Goal: Task Accomplishment & Management: Manage account settings

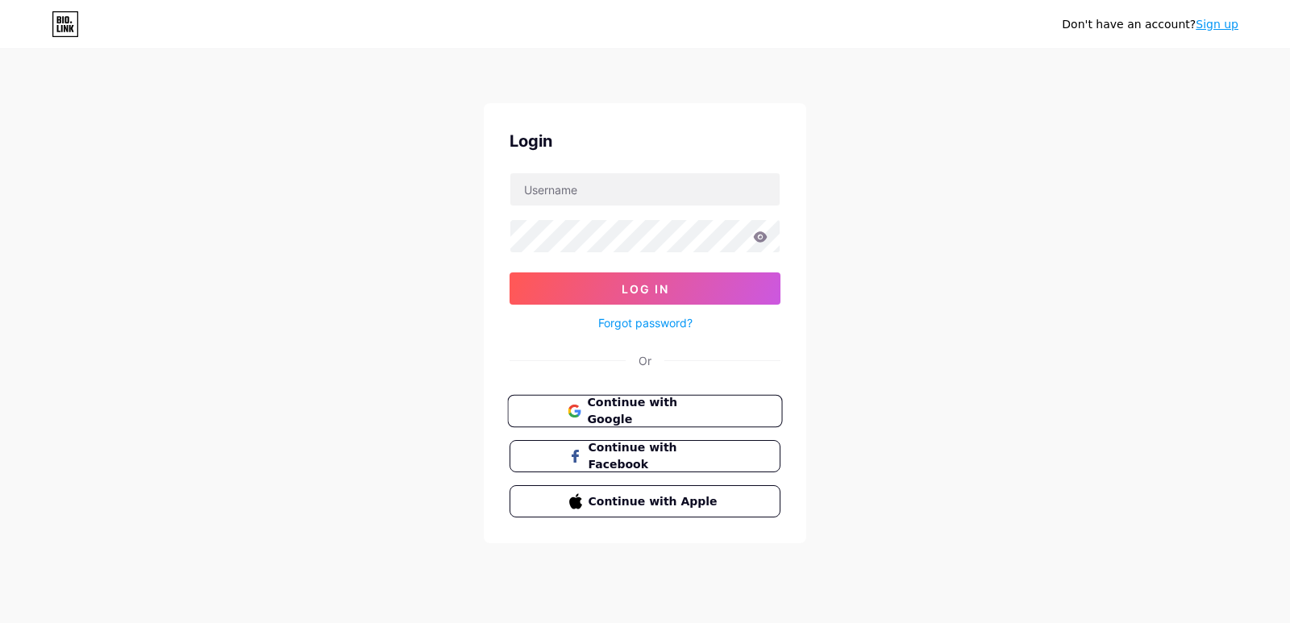
click at [590, 414] on span "Continue with Google" at bounding box center [654, 411] width 135 height 35
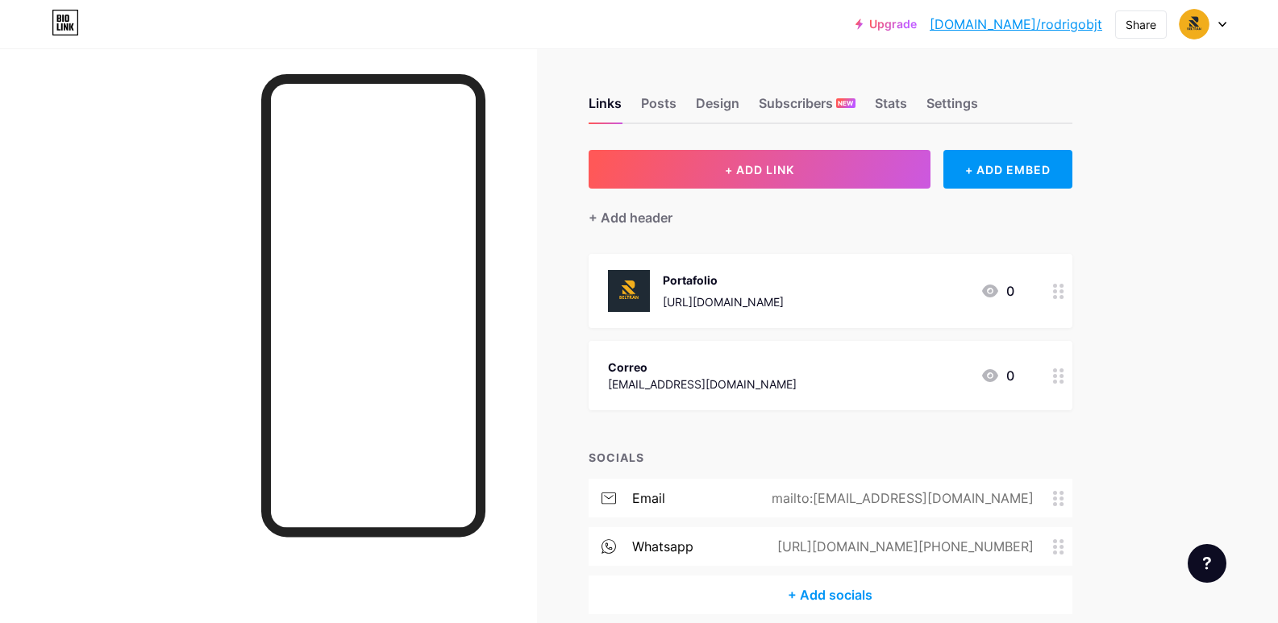
click at [833, 596] on div "+ Add socials" at bounding box center [830, 595] width 484 height 39
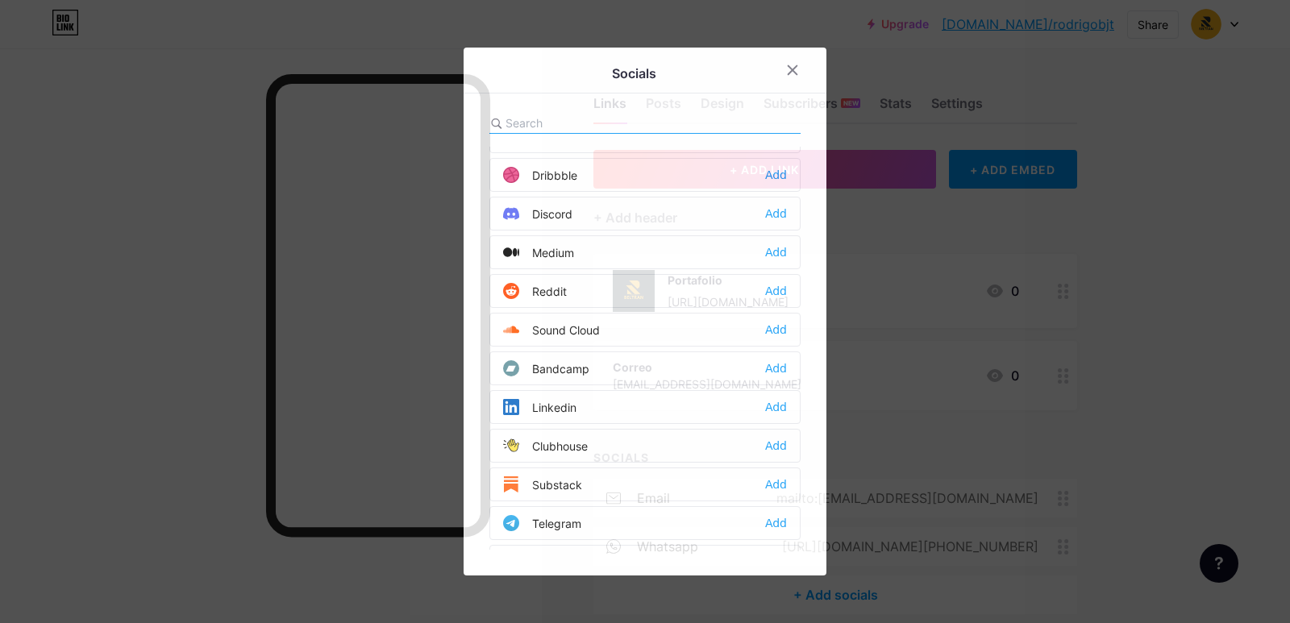
scroll to position [468, 0]
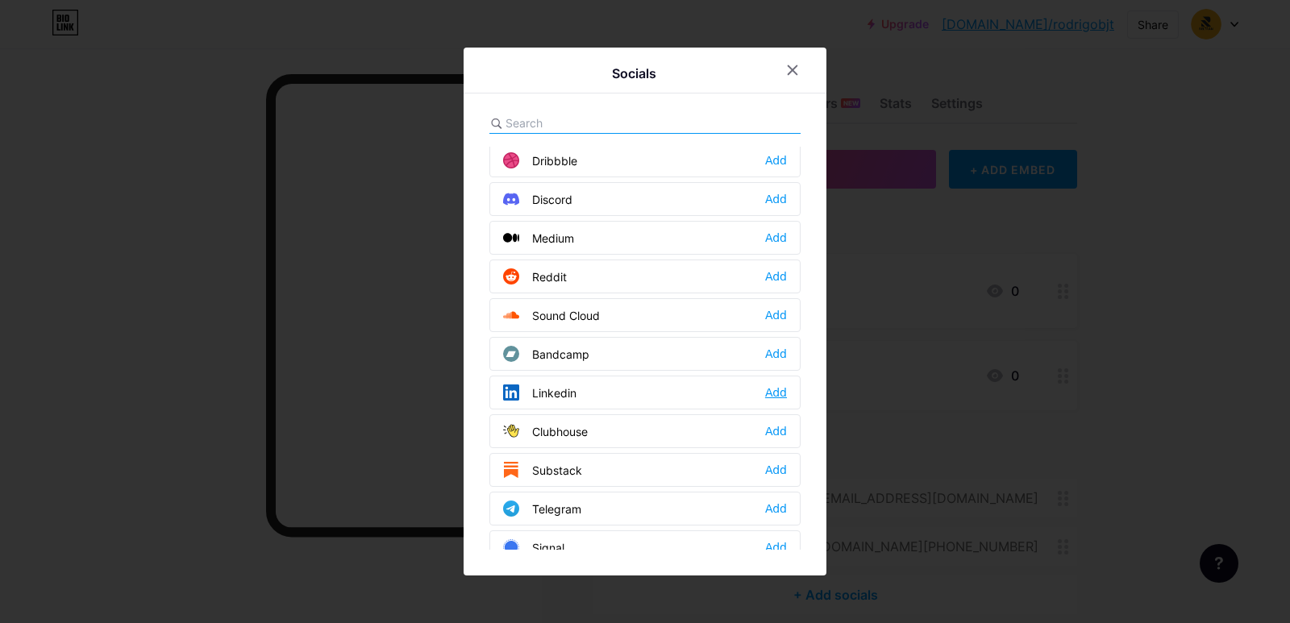
click at [769, 386] on div "Add" at bounding box center [776, 392] width 22 height 16
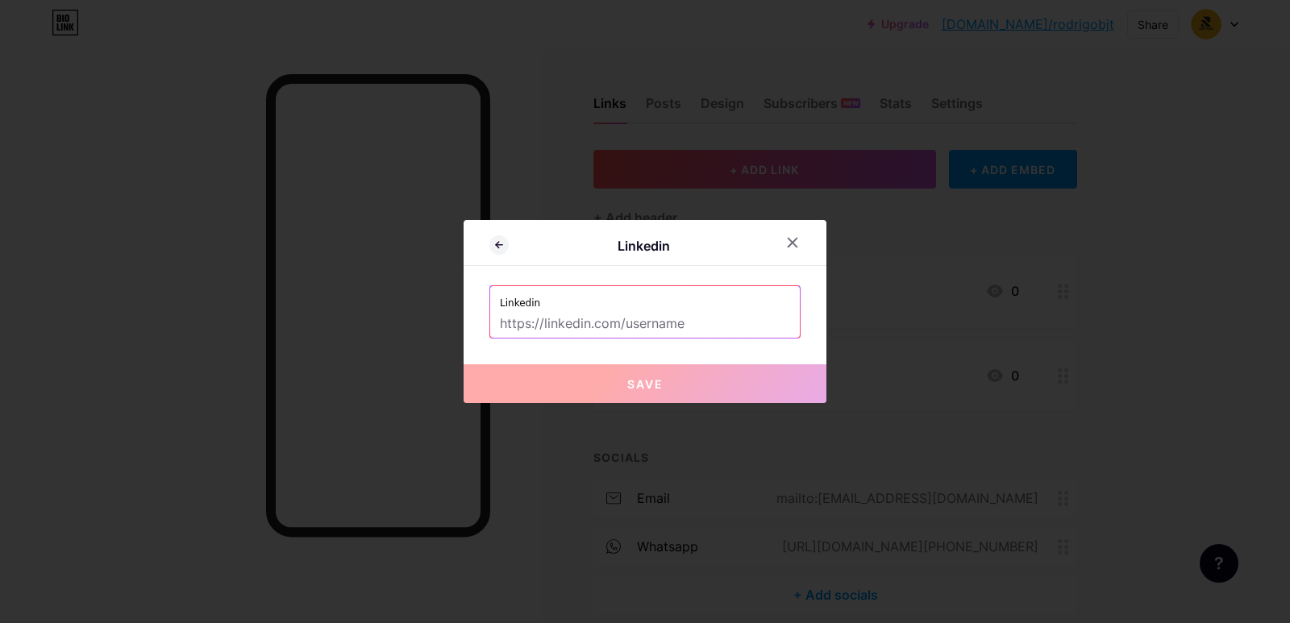
click at [641, 320] on input "text" at bounding box center [645, 323] width 290 height 27
paste input "[URL][DOMAIN_NAME][PERSON_NAME][PERSON_NAME]"
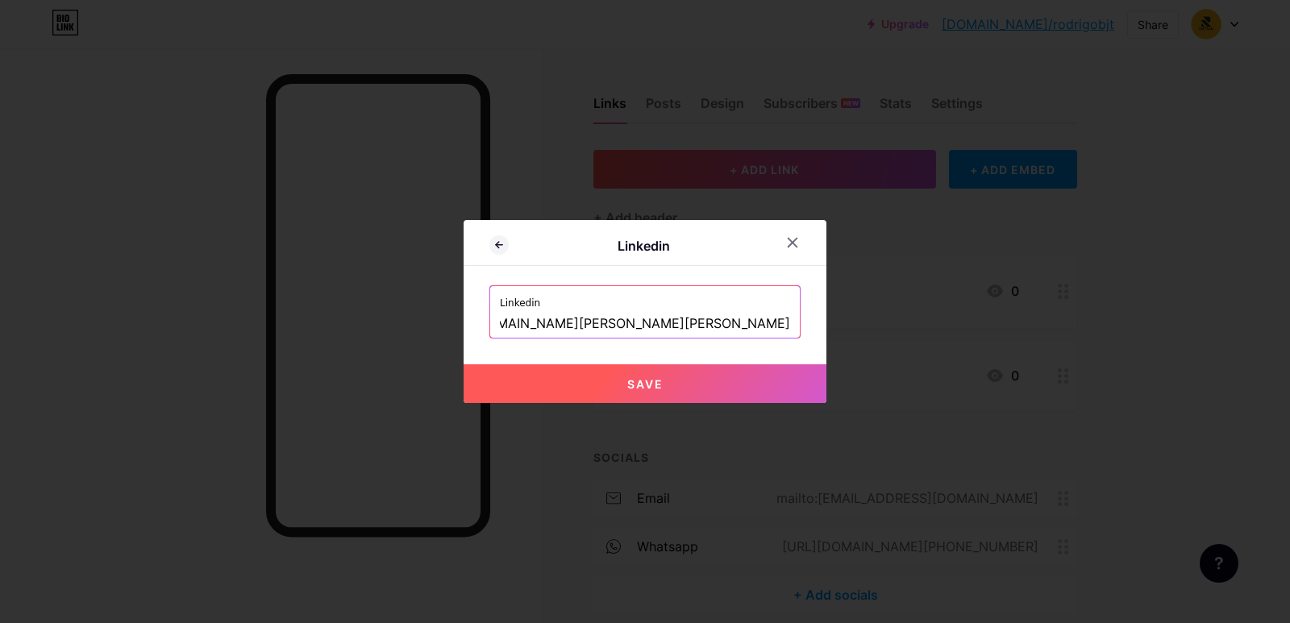
type input "[URL][DOMAIN_NAME][PERSON_NAME][PERSON_NAME]"
click at [617, 374] on button "Save" at bounding box center [644, 383] width 363 height 39
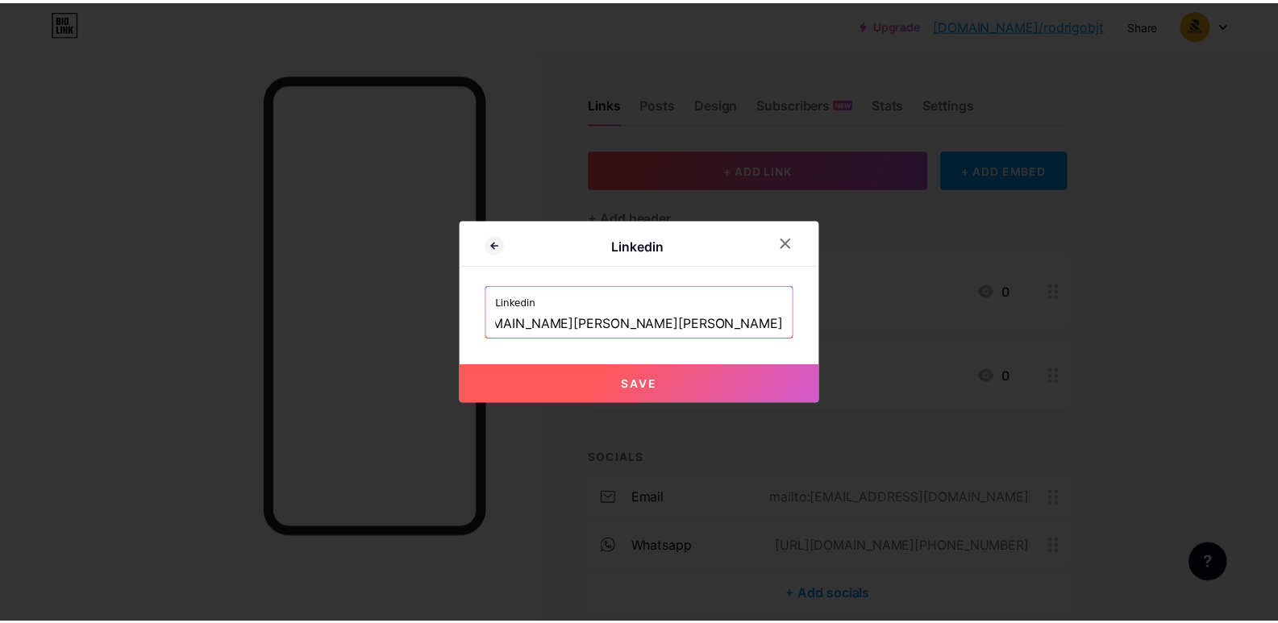
scroll to position [0, 0]
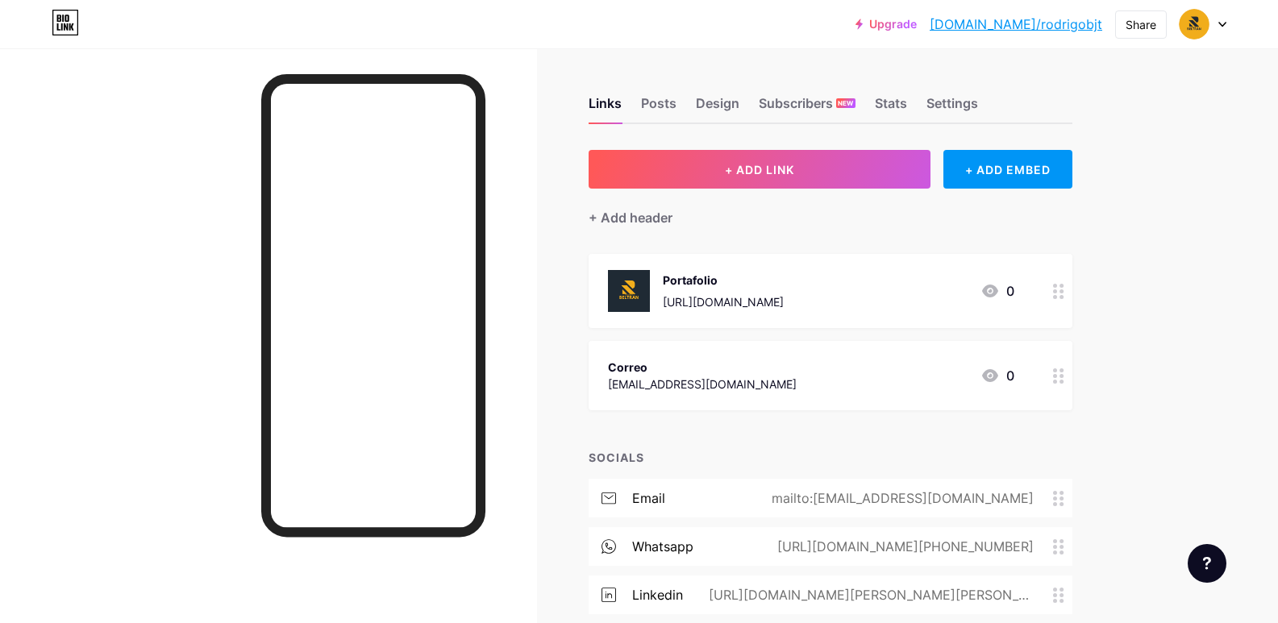
click at [1004, 508] on div "email mailto:[EMAIL_ADDRESS][DOMAIN_NAME]" at bounding box center [830, 498] width 484 height 39
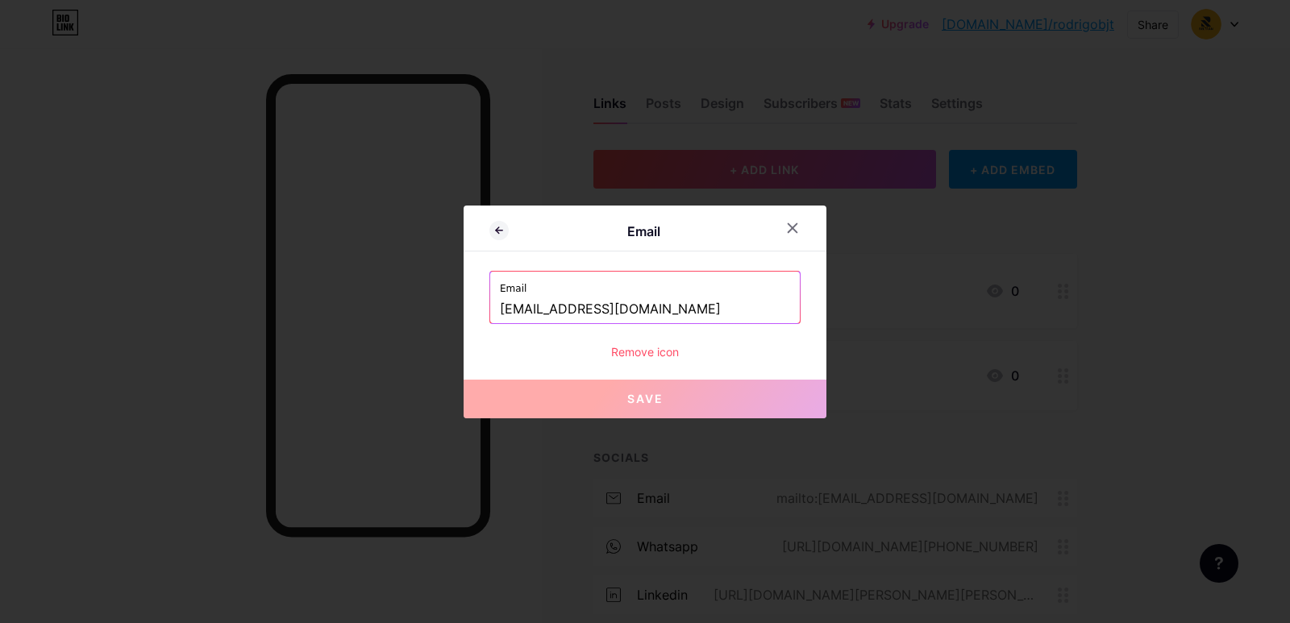
click at [559, 520] on div at bounding box center [645, 311] width 1290 height 623
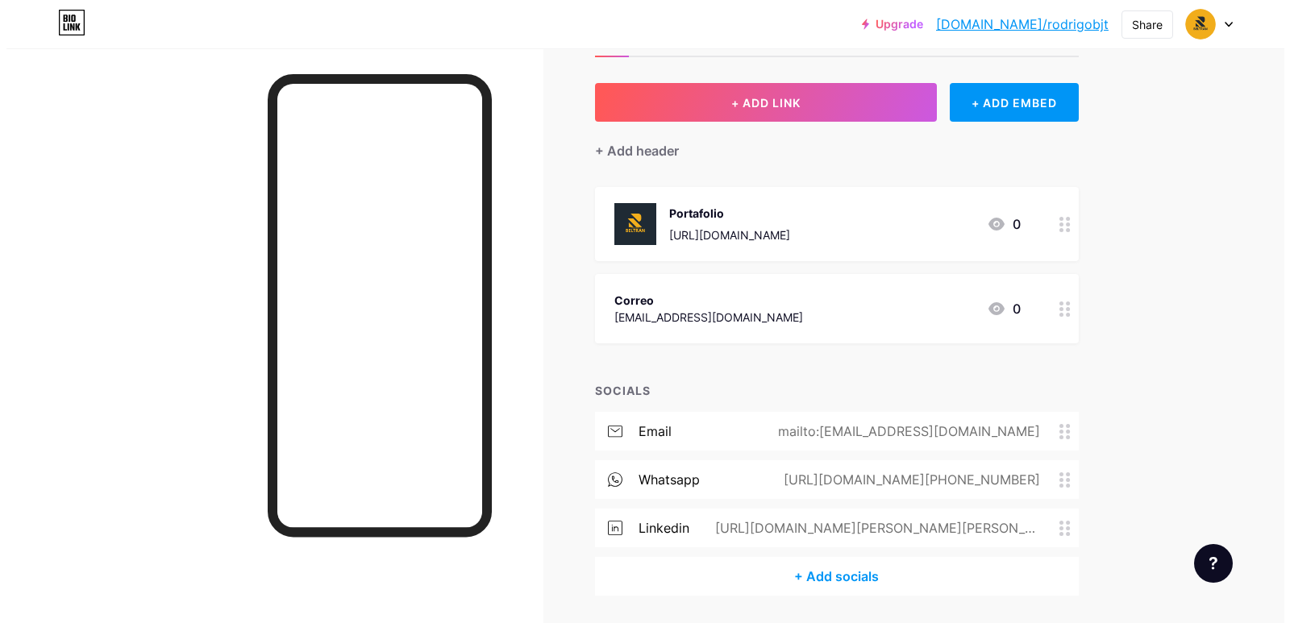
scroll to position [119, 0]
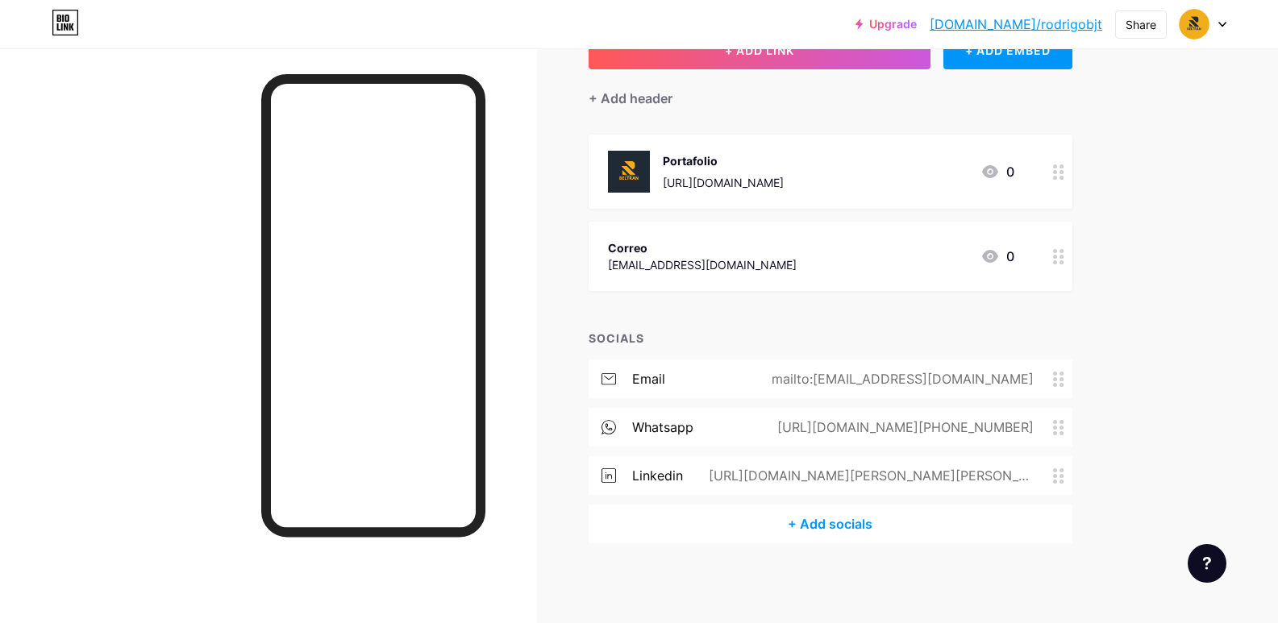
click at [1057, 420] on circle at bounding box center [1055, 422] width 4 height 4
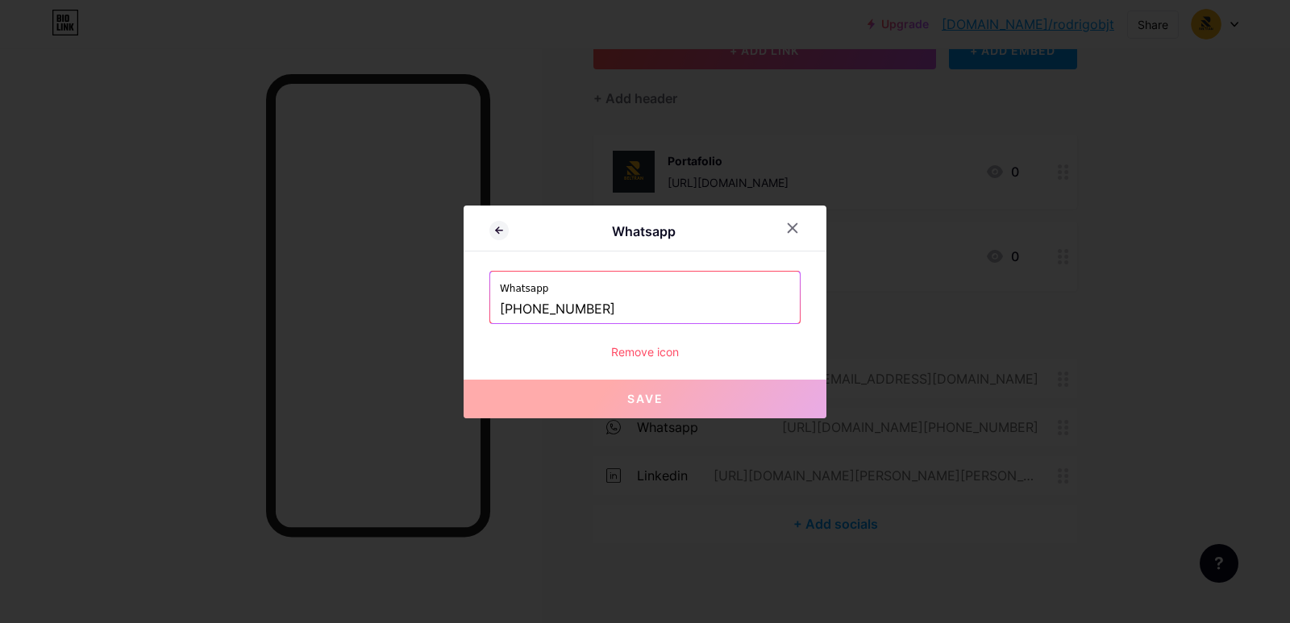
click at [636, 314] on input "[PHONE_NUMBER]" at bounding box center [645, 309] width 290 height 27
click at [551, 317] on input "[PHONE_NUMBER]" at bounding box center [645, 309] width 290 height 27
click at [548, 316] on input "[PHONE_NUMBER]" at bounding box center [645, 309] width 290 height 27
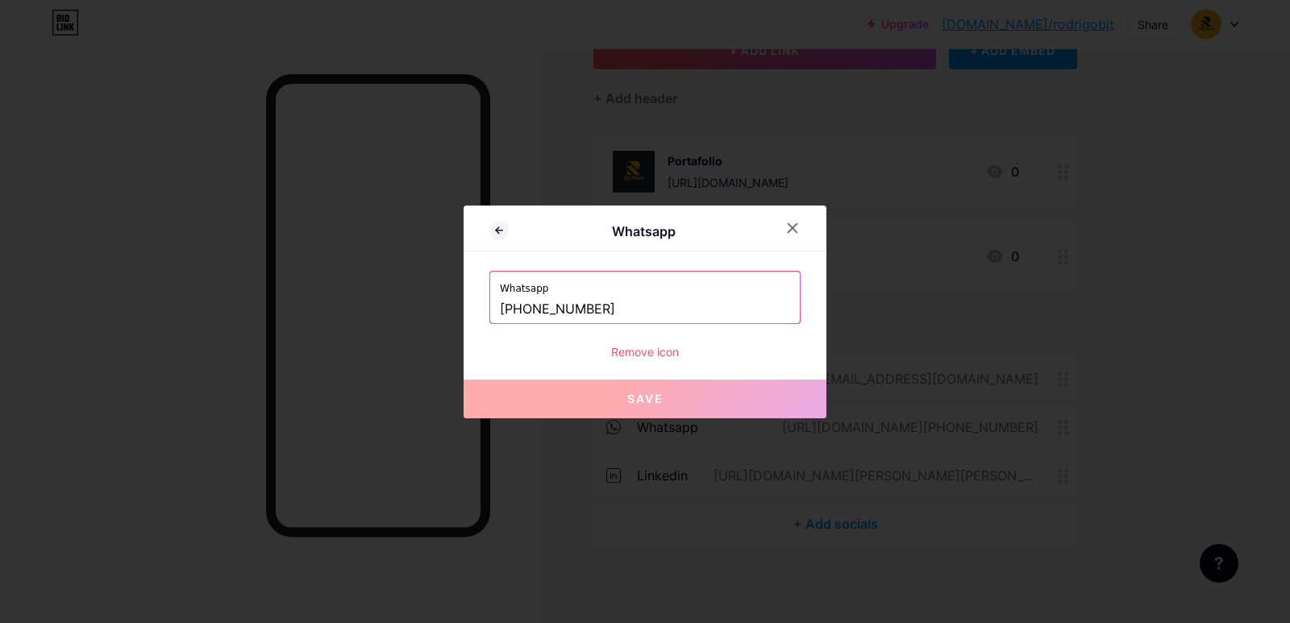
click at [548, 315] on input "[PHONE_NUMBER]" at bounding box center [645, 309] width 290 height 27
paste input "5562010910"
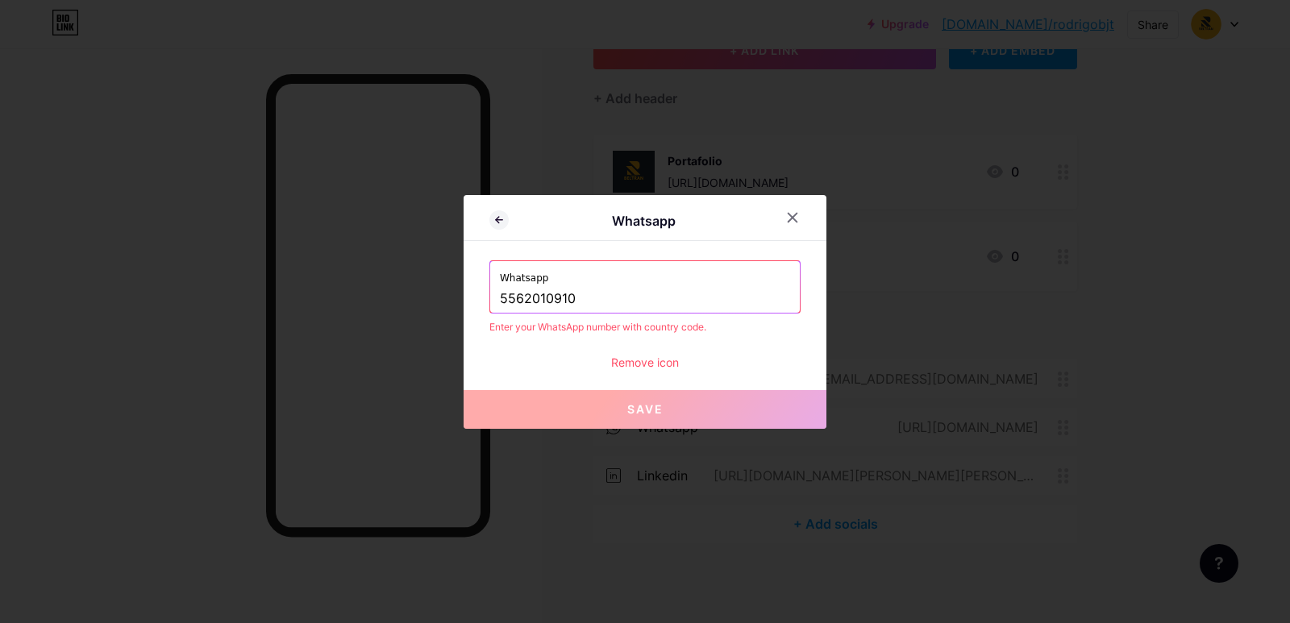
click at [500, 294] on input "5562010910" at bounding box center [645, 298] width 290 height 27
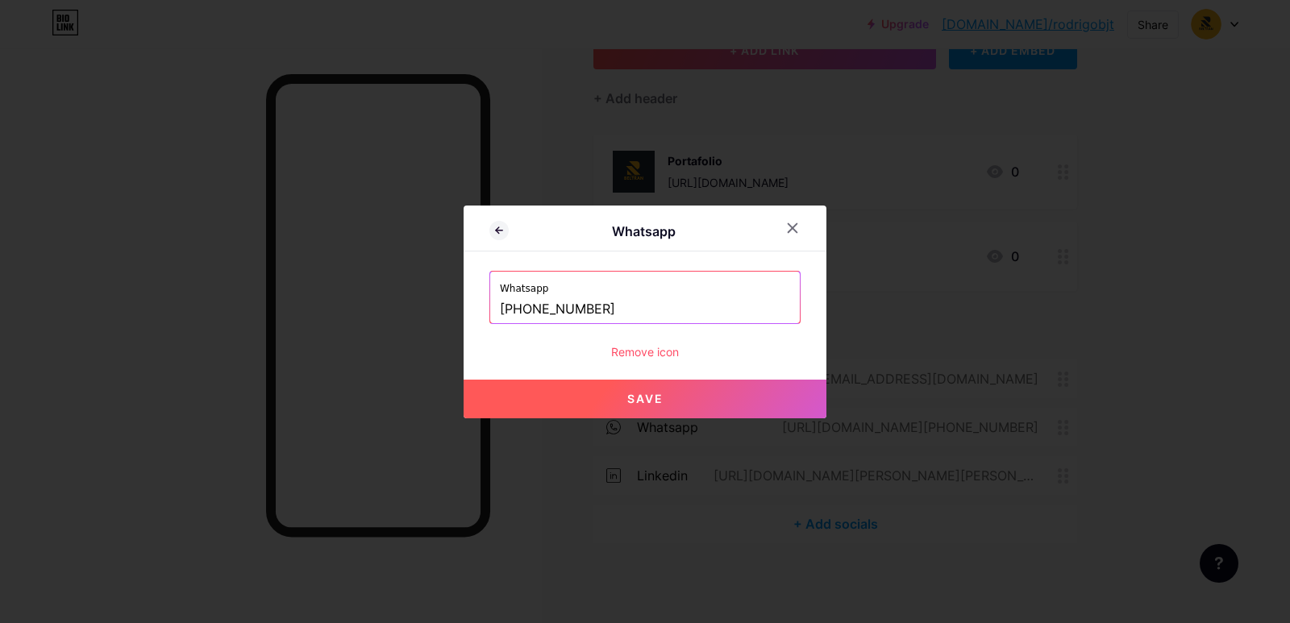
click at [600, 386] on button "Save" at bounding box center [644, 399] width 363 height 39
type input "[URL][DOMAIN_NAME][PHONE_NUMBER]"
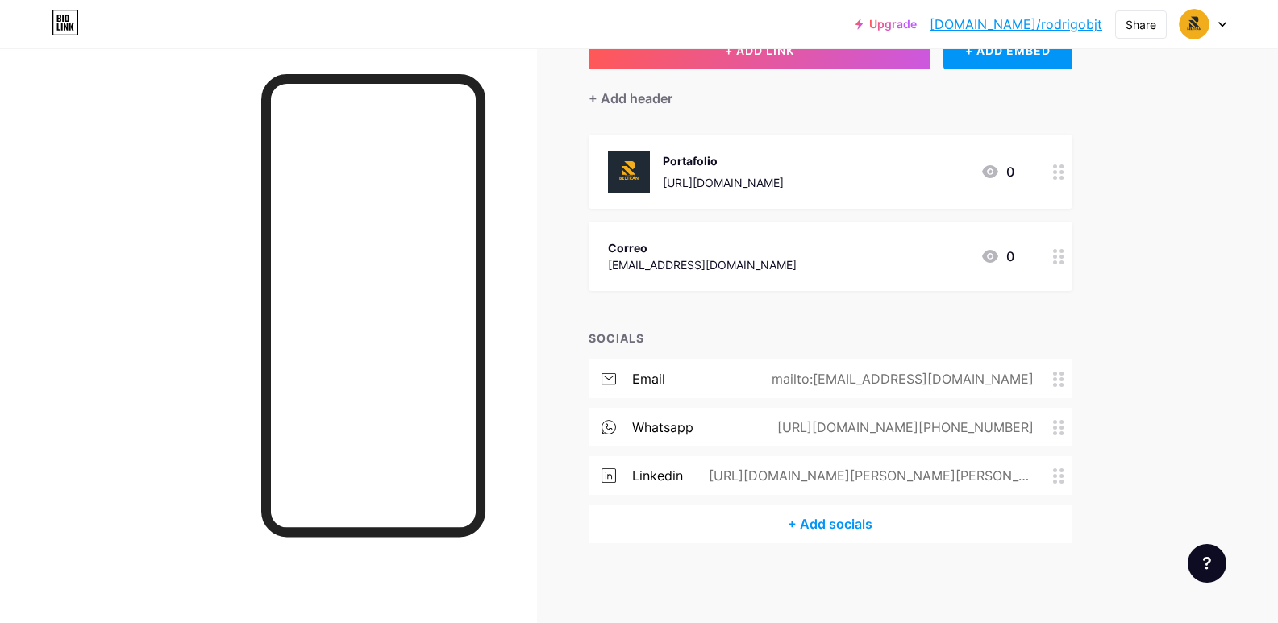
click at [783, 182] on div "[URL][DOMAIN_NAME]" at bounding box center [723, 182] width 121 height 17
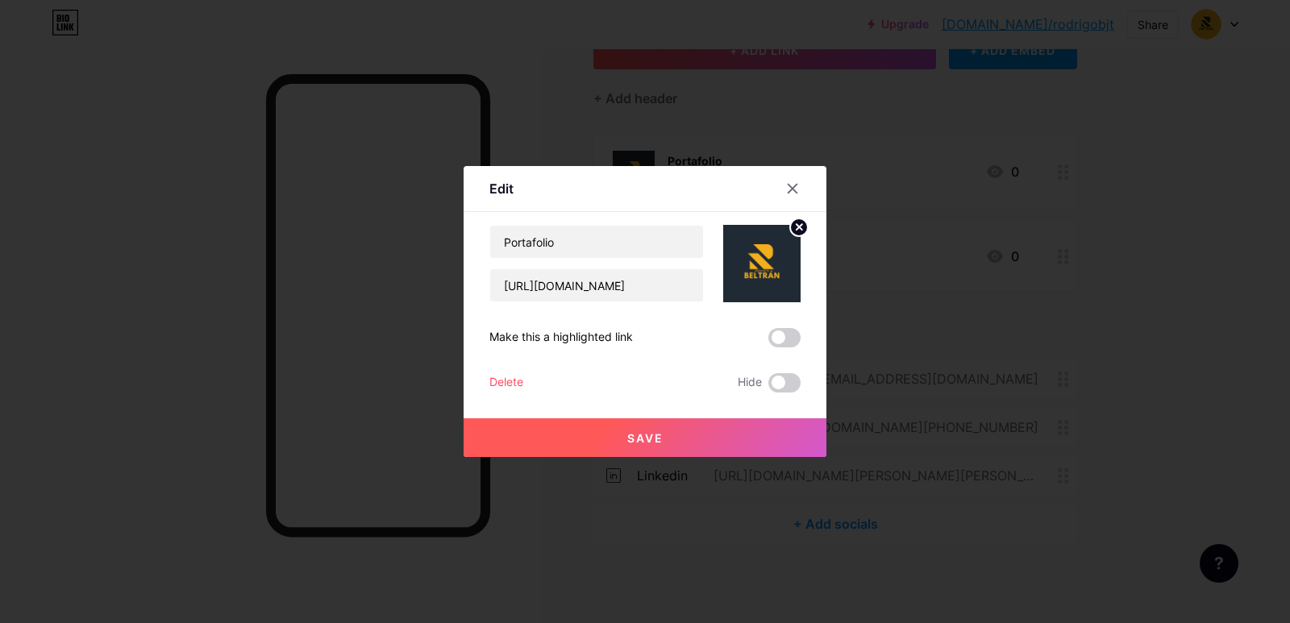
click at [614, 307] on div "Portafolio [URL][DOMAIN_NAME] Make this a highlighted link Delete Hide Save" at bounding box center [644, 309] width 311 height 168
click at [614, 306] on div "Portafolio [URL][DOMAIN_NAME] Make this a highlighted link Delete Hide Save" at bounding box center [644, 309] width 311 height 168
click at [611, 293] on input "[URL][DOMAIN_NAME]" at bounding box center [596, 285] width 213 height 32
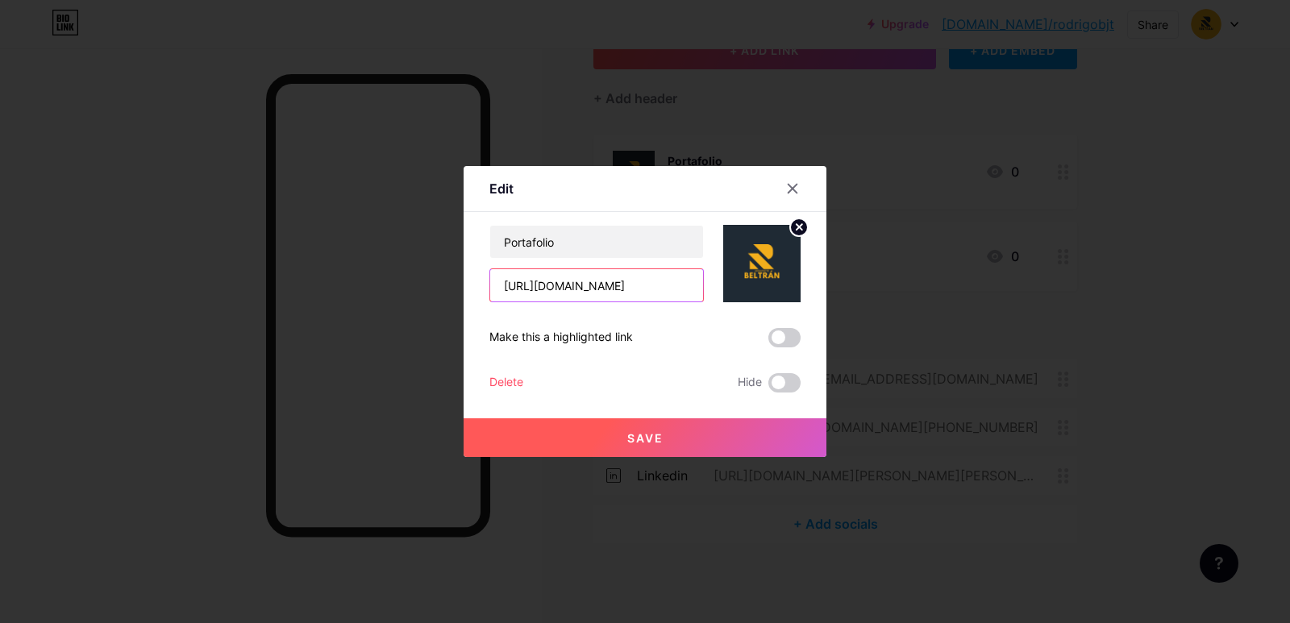
paste input "[DOMAIN_NAME]/portafolio-arquitecto-beltr-n-2025"
type input "[URL][DOMAIN_NAME]"
click at [663, 434] on button "Save" at bounding box center [644, 437] width 363 height 39
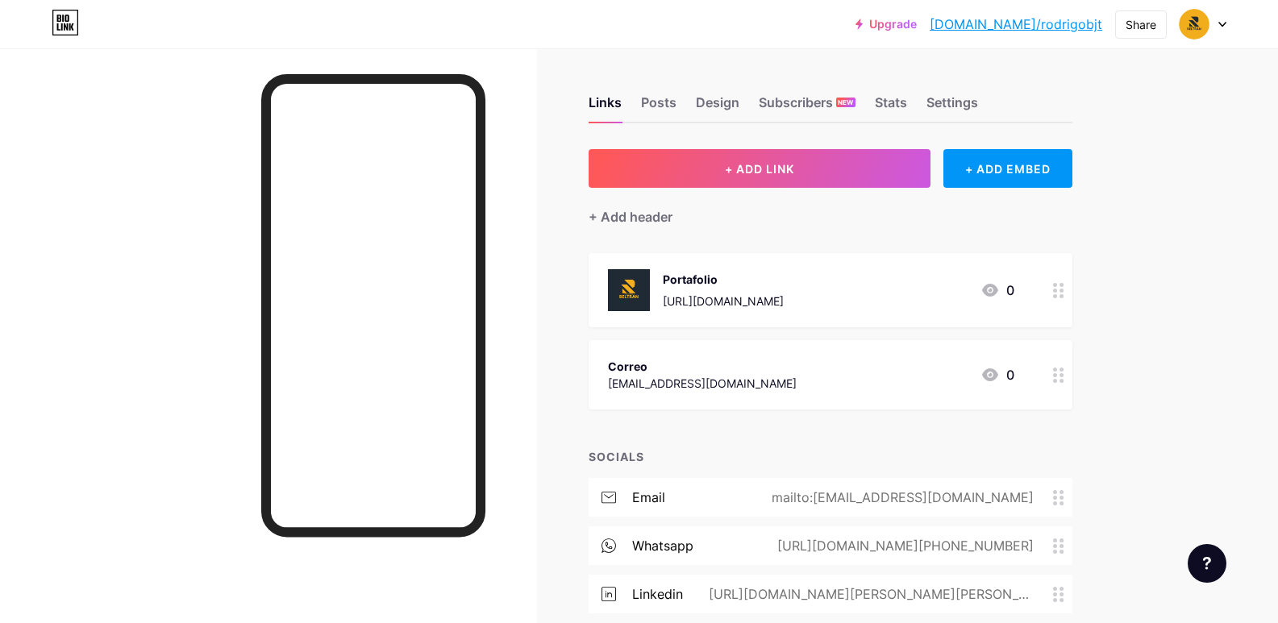
scroll to position [0, 0]
click at [726, 100] on div "Design" at bounding box center [718, 108] width 44 height 29
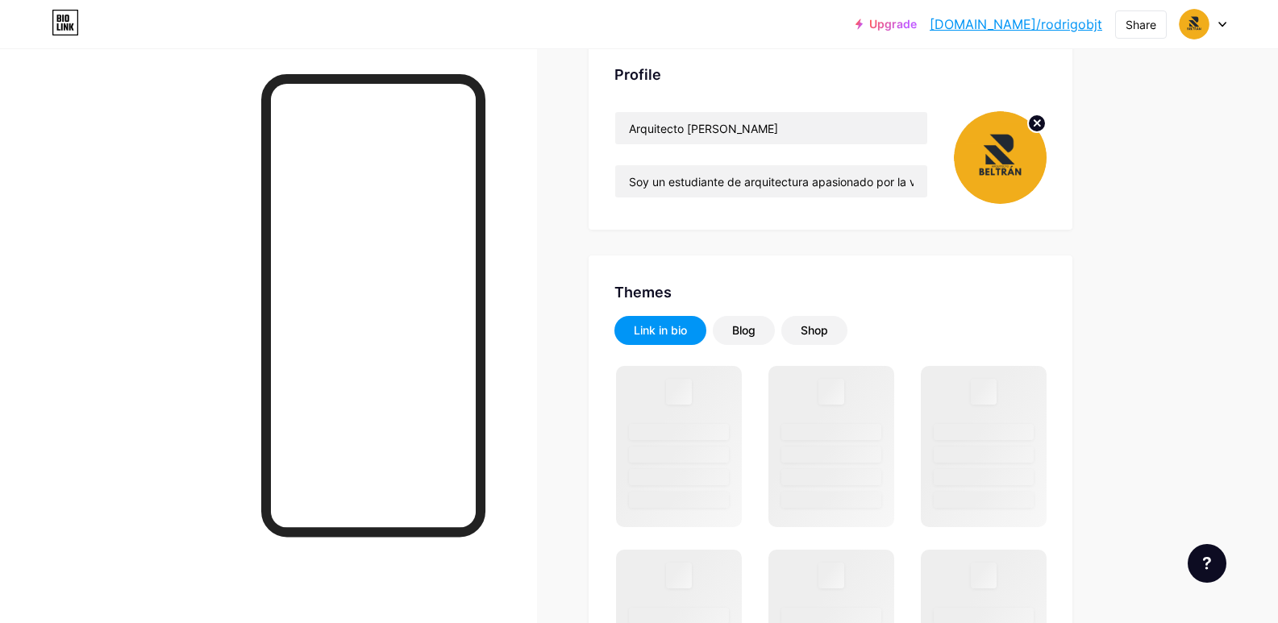
scroll to position [86, 0]
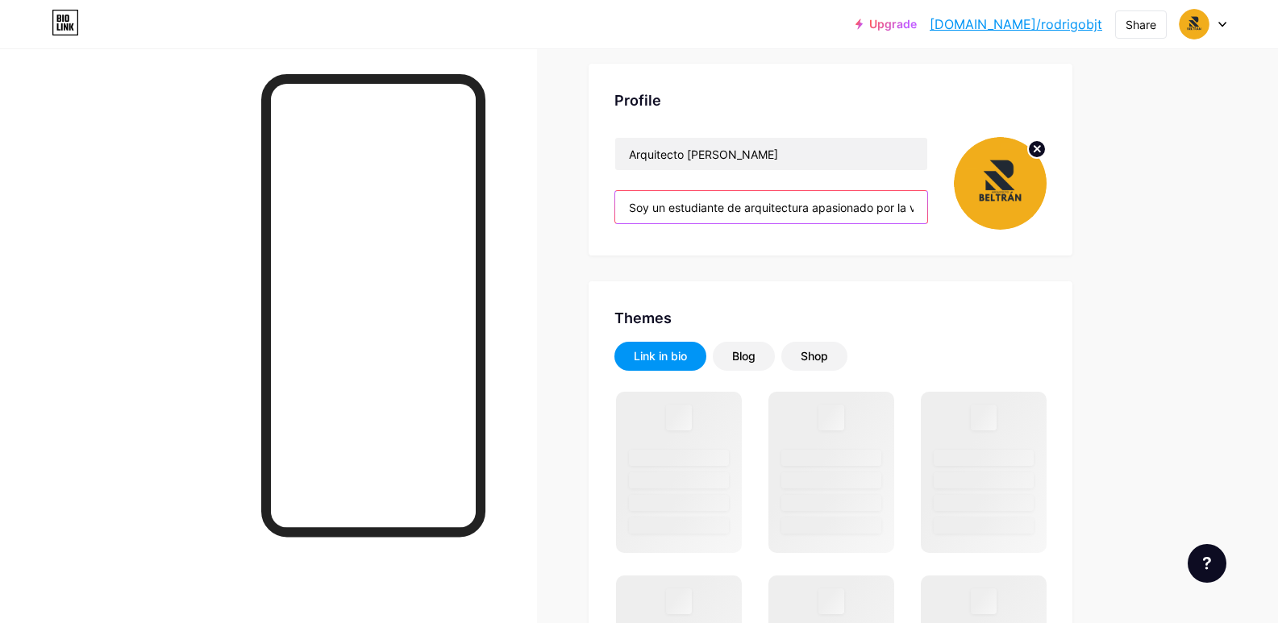
click at [713, 202] on input "Soy un estudiante de arquitectura apasionado por la visualización arquitectónica" at bounding box center [771, 207] width 312 height 32
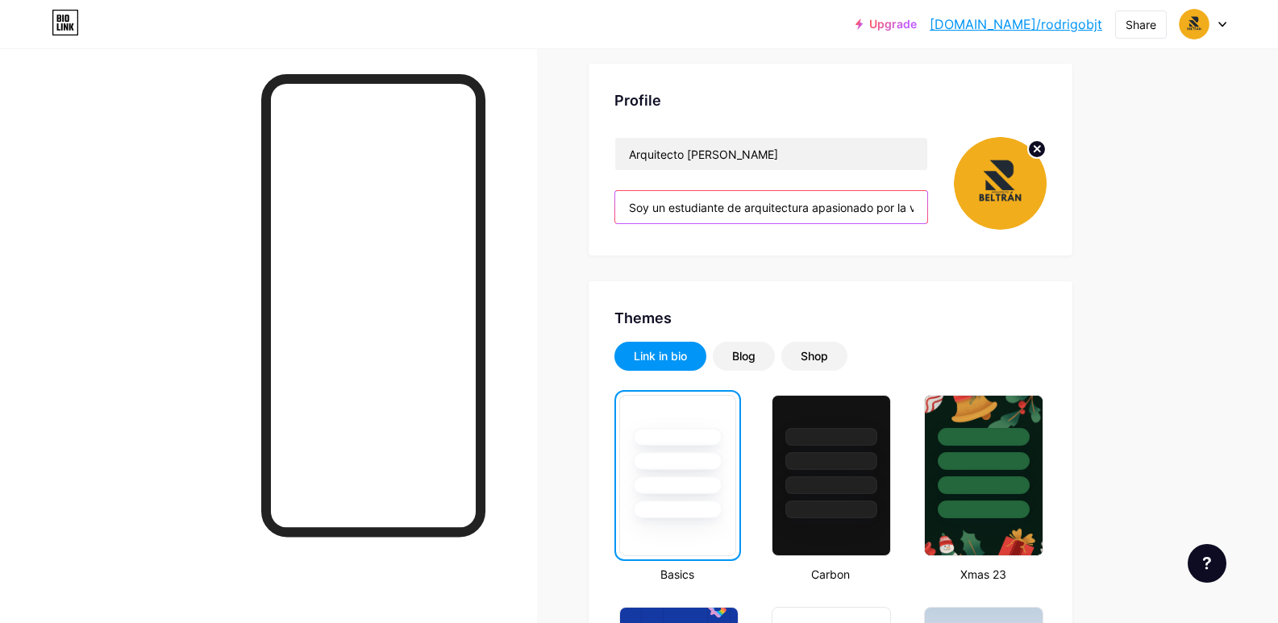
click at [713, 202] on input "Soy un estudiante de arquitectura apasionado por la visualización arquitectónica" at bounding box center [771, 207] width 312 height 32
paste input "Arquitecto con enfoque en diseño innovador y construcción sostenible, especiali…"
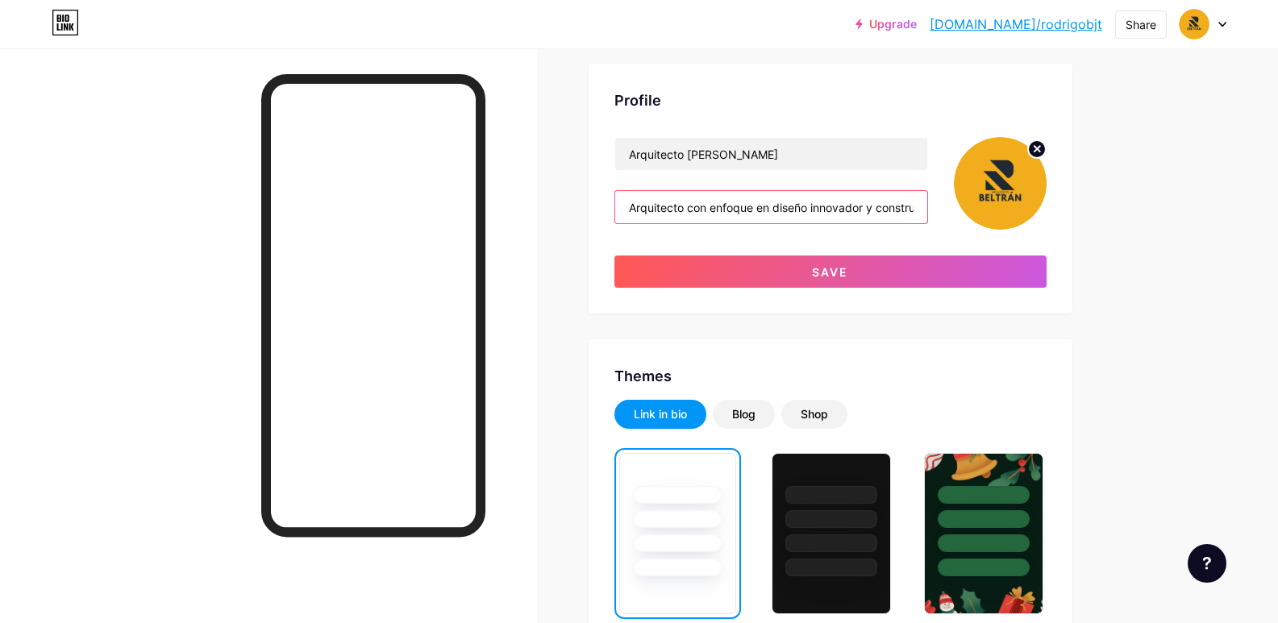
scroll to position [0, 946]
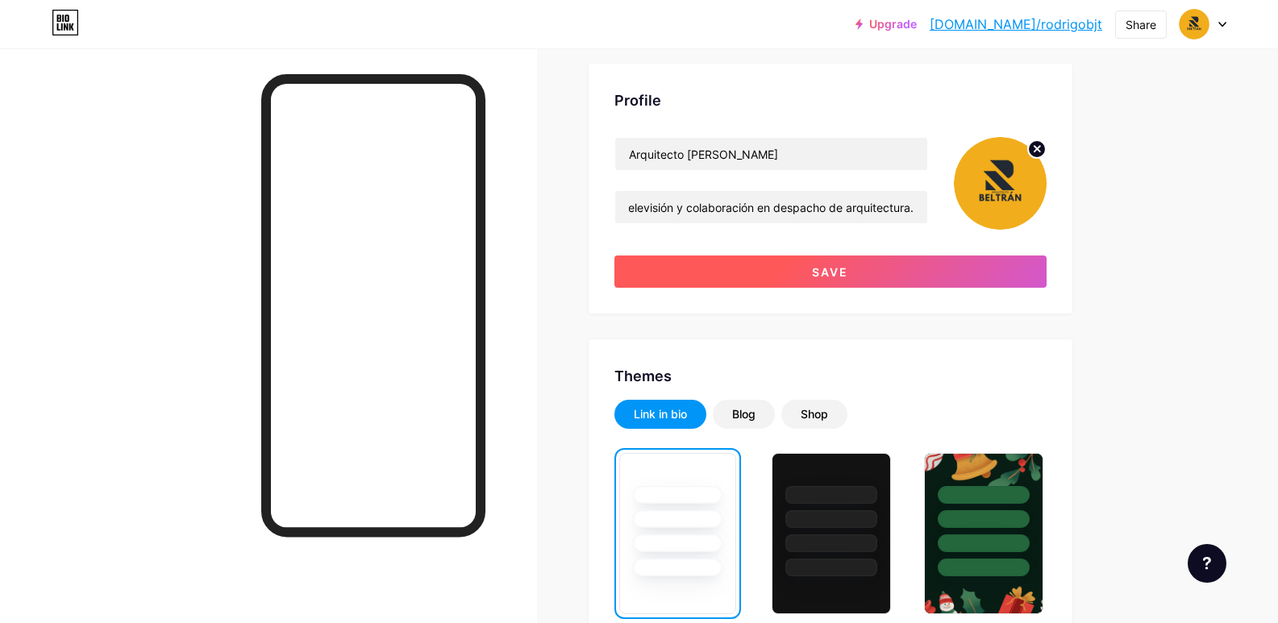
click at [759, 280] on button "Save" at bounding box center [830, 272] width 432 height 32
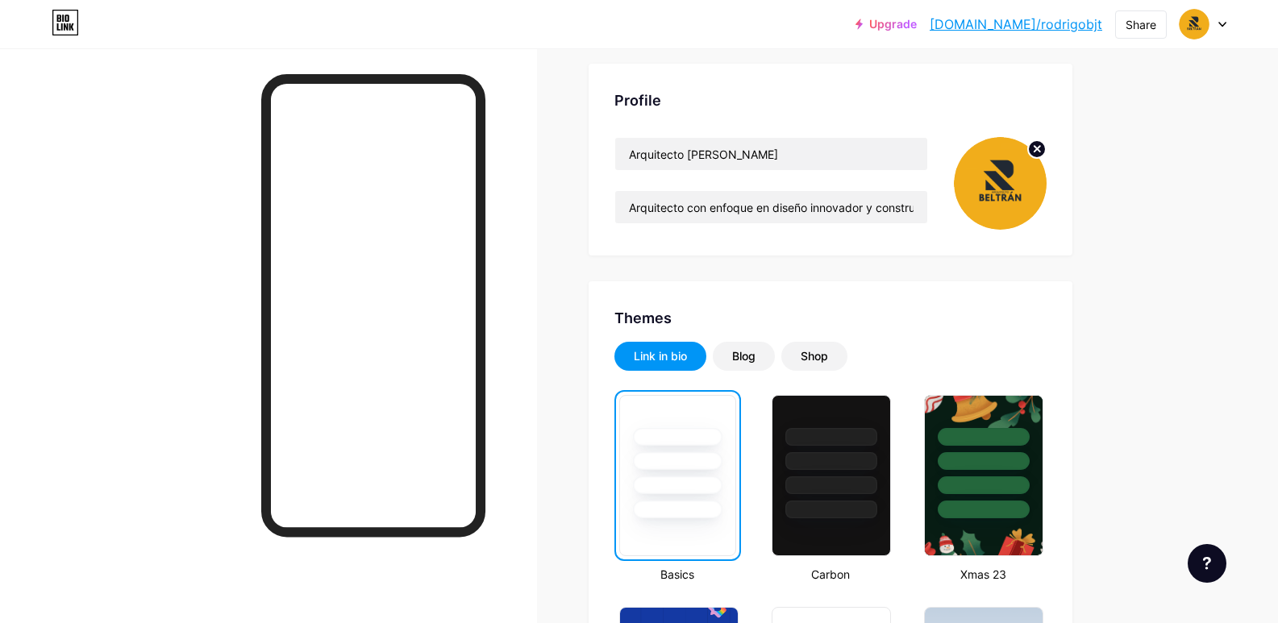
click at [851, 226] on div "Arquitecto [PERSON_NAME] con enfoque en diseño innovador y construcción sosteni…" at bounding box center [771, 183] width 314 height 93
click at [850, 201] on input "Arquitecto con enfoque en diseño innovador y construcción sostenible, especiali…" at bounding box center [771, 207] width 312 height 32
drag, startPoint x: 830, startPoint y: 206, endPoint x: 1133, endPoint y: 305, distance: 318.1
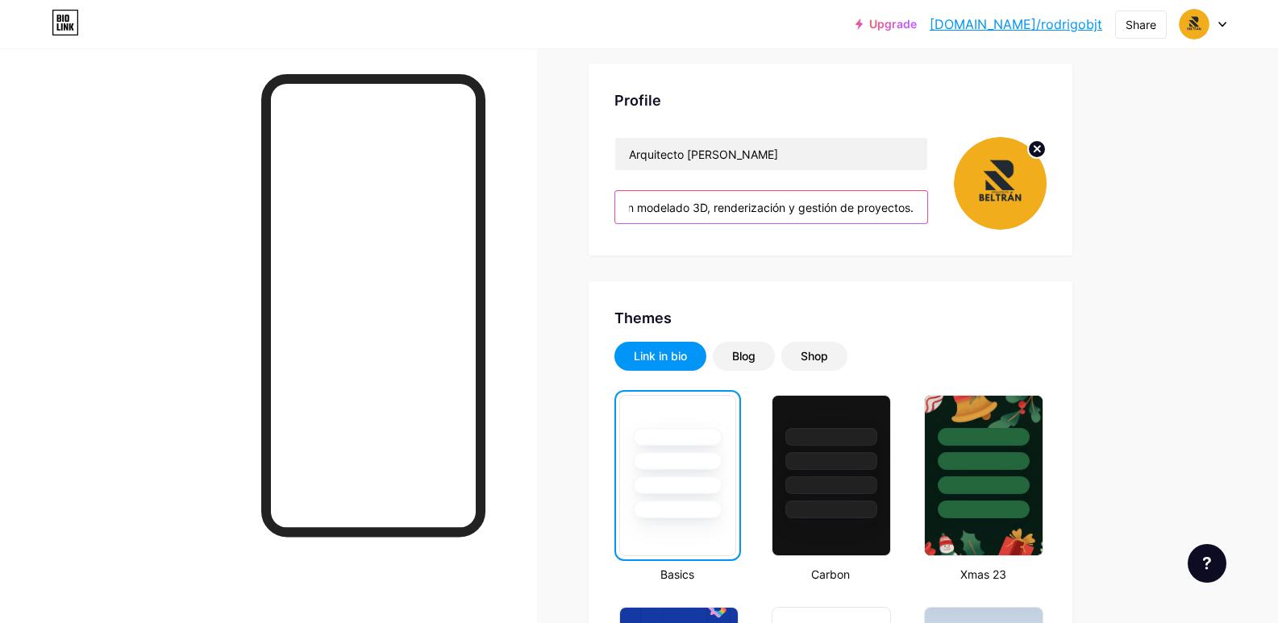
scroll to position [0, 471]
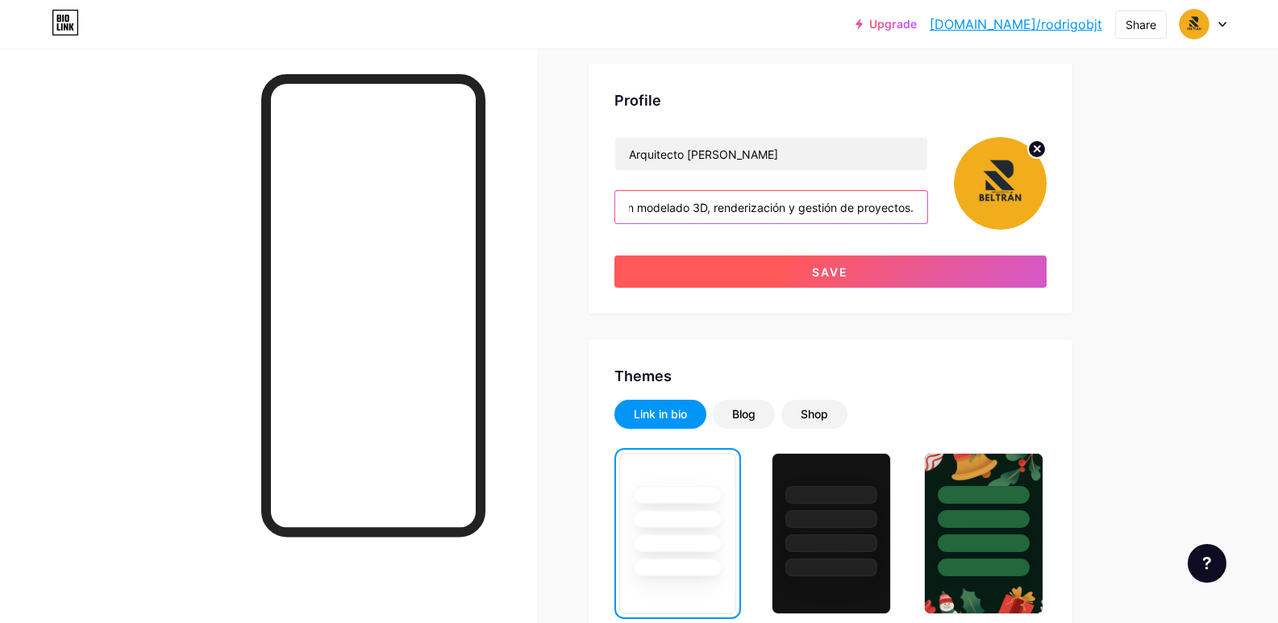
type input "Arquitecto con enfoque en diseño innovador y construcción sostenible, especiali…"
click at [1007, 259] on button "Save" at bounding box center [830, 272] width 432 height 32
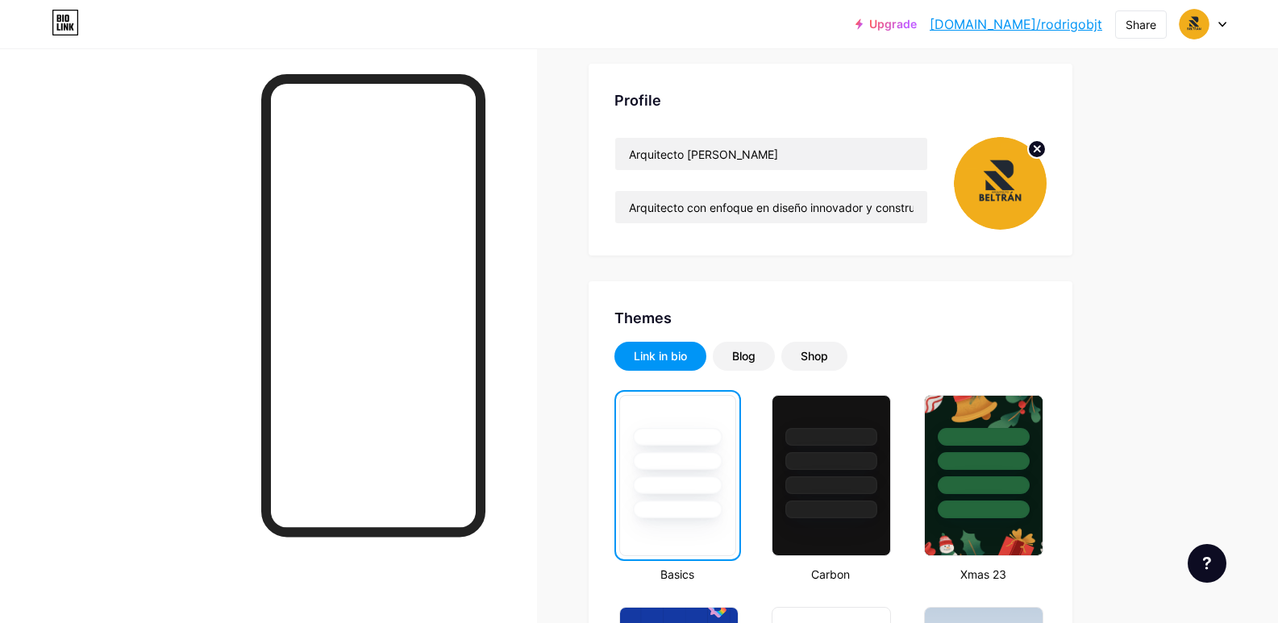
click at [1037, 26] on link "[DOMAIN_NAME]/rodrigobjt" at bounding box center [1015, 24] width 172 height 19
